Goal: Obtain resource: Obtain resource

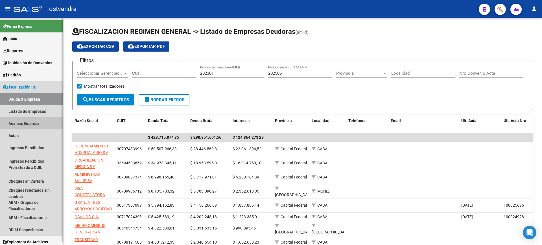
click at [19, 121] on link "Análisis Empresa" at bounding box center [31, 123] width 63 height 12
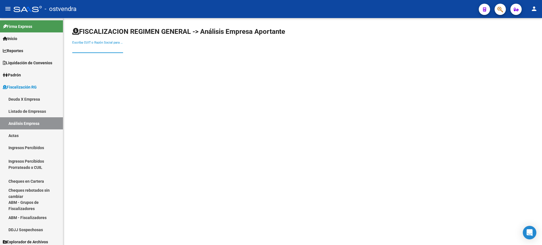
click at [93, 49] on input "Escriba CUIT o Razón Social para buscar" at bounding box center [97, 48] width 51 height 5
paste input "30715713175"
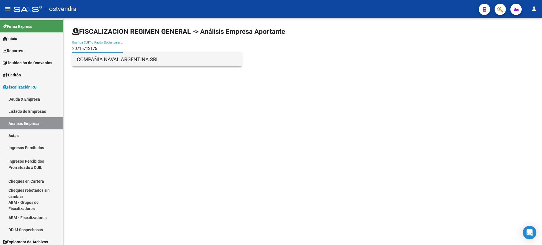
type input "30715713175"
click at [110, 58] on span "COMPAÑIA NAVAL ARGENTINA SRL" at bounding box center [157, 60] width 160 height 14
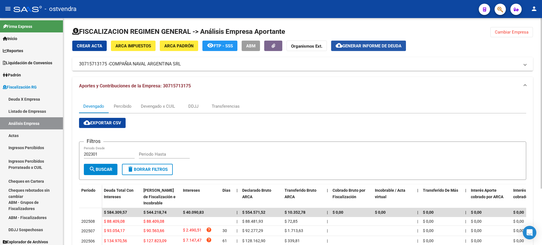
click at [368, 44] on span "Generar informe de deuda" at bounding box center [371, 45] width 59 height 5
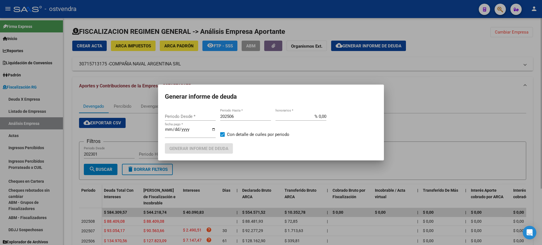
type input "202301"
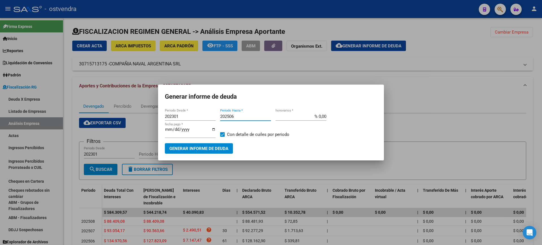
click at [241, 118] on input "202506" at bounding box center [245, 116] width 51 height 5
type input "202508"
click at [212, 129] on input "[DATE]" at bounding box center [190, 131] width 51 height 9
type input "[DATE]"
click at [195, 148] on span "Generar informe de deuda" at bounding box center [198, 148] width 59 height 5
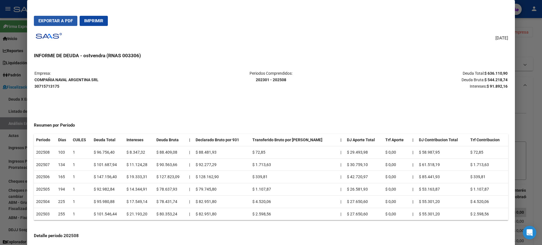
click at [50, 21] on span "Exportar a PDF" at bounding box center [55, 20] width 34 height 5
click at [537, 70] on div at bounding box center [271, 122] width 542 height 245
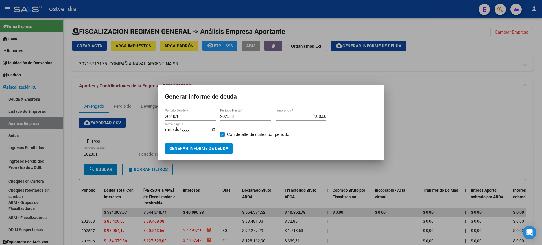
click at [466, 151] on div at bounding box center [271, 122] width 542 height 245
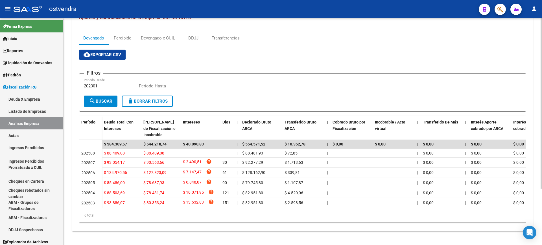
scroll to position [71, 0]
click at [16, 161] on link "Ingresos Percibidos Prorrateado x CUIL" at bounding box center [31, 164] width 63 height 21
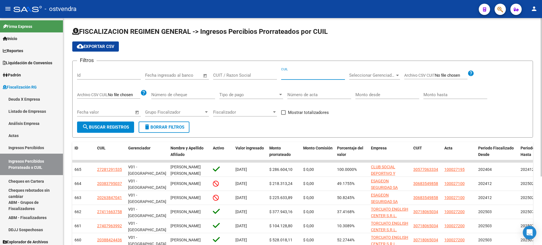
click at [295, 73] on input "CUIL" at bounding box center [313, 75] width 64 height 5
paste input "30-71571317-5"
type input "30-71571317-5"
click at [95, 127] on span "search Buscar Registros" at bounding box center [105, 127] width 47 height 5
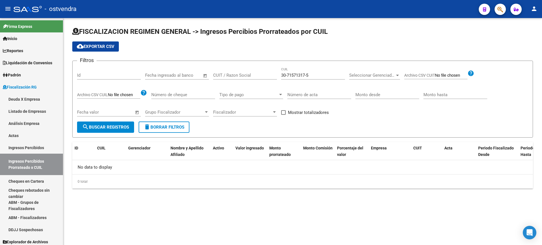
click at [218, 75] on input "CUIT / Razon Social" at bounding box center [245, 75] width 64 height 5
paste input "30715713175"
type input "30715713175"
drag, startPoint x: 328, startPoint y: 74, endPoint x: 223, endPoint y: 74, distance: 104.4
click at [224, 74] on div "Filtros Id Fecha inicio – Fecha fin Fecha ingresado al banco 30715713175 CUIT /…" at bounding box center [302, 93] width 451 height 56
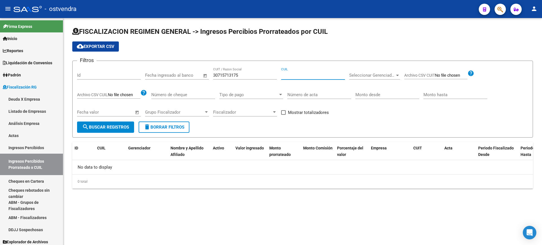
click at [101, 127] on span "search Buscar Registros" at bounding box center [105, 127] width 47 height 5
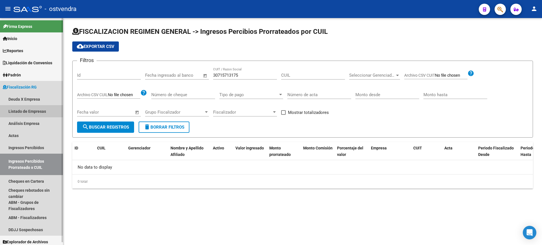
click at [23, 110] on link "Listado de Empresas" at bounding box center [31, 111] width 63 height 12
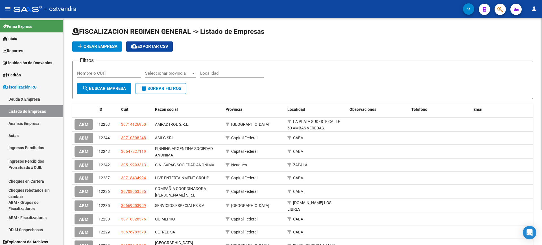
click at [109, 73] on input "Nombre o CUIT" at bounding box center [109, 73] width 64 height 5
paste input "30715713175"
type input "30715713175"
click at [105, 87] on span "search Buscar Empresa" at bounding box center [104, 88] width 44 height 5
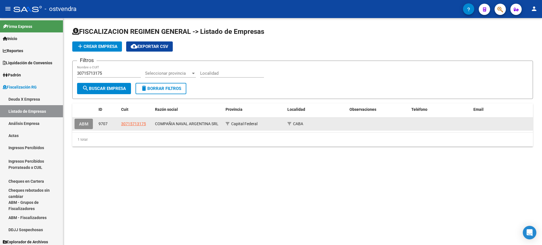
click at [80, 122] on span "ABM" at bounding box center [83, 124] width 9 height 5
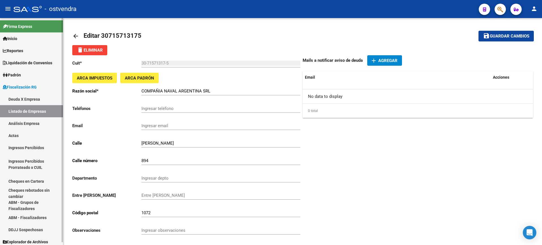
click at [19, 98] on link "Deuda X Empresa" at bounding box center [31, 99] width 63 height 12
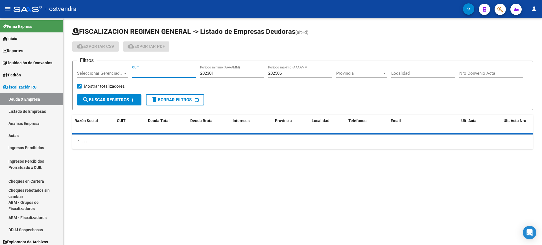
click at [142, 73] on input "CUIT" at bounding box center [164, 73] width 64 height 5
paste input "30-71571317-5"
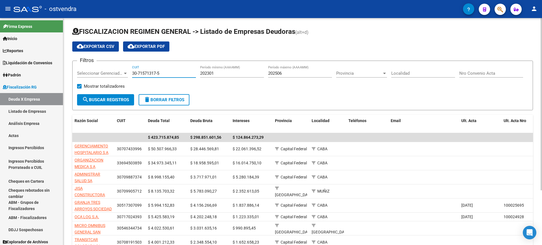
type input "30-71571317-5"
click at [102, 99] on span "search Buscar Registros" at bounding box center [105, 99] width 47 height 5
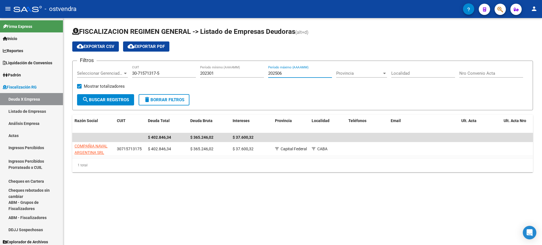
click at [293, 73] on input "202506" at bounding box center [300, 73] width 64 height 5
type input "202508"
click at [104, 100] on span "search Buscar Registros" at bounding box center [105, 99] width 47 height 5
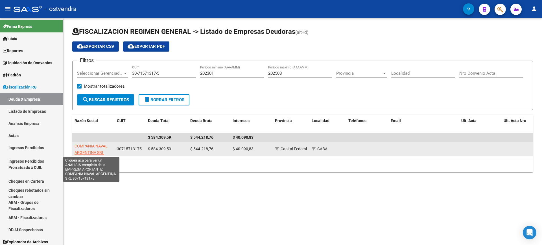
click at [88, 148] on span "COMPAÑIA NAVAL ARGENTINA SRL" at bounding box center [90, 149] width 33 height 11
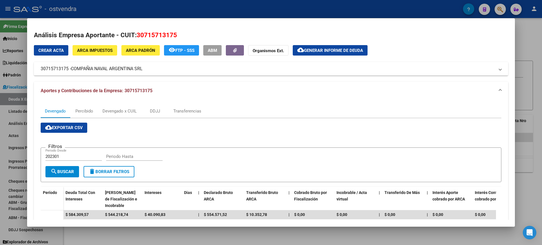
click at [66, 127] on span "cloud_download Exportar CSV" at bounding box center [64, 127] width 38 height 5
click at [530, 56] on div at bounding box center [271, 122] width 542 height 245
